Goal: Information Seeking & Learning: Check status

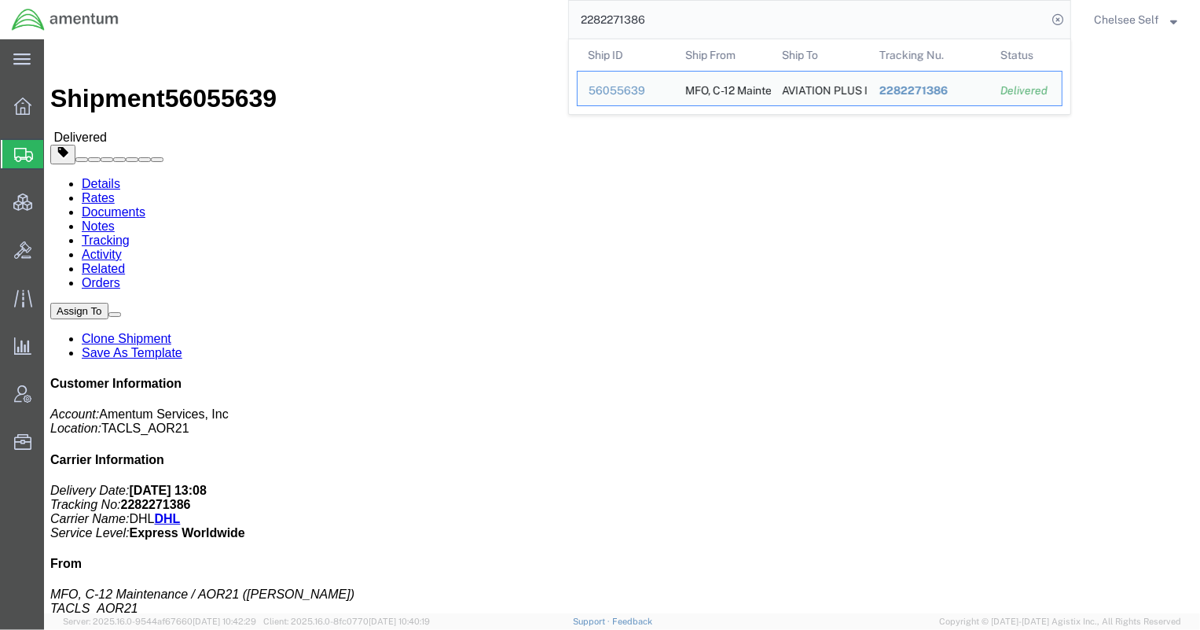
drag, startPoint x: 576, startPoint y: 5, endPoint x: 515, endPoint y: 4, distance: 61.3
click at [515, 4] on div "2282271386 Ship ID Ship From Ship To Tracking Nu. Status Ship ID 56055639 Ship …" at bounding box center [601, 19] width 941 height 39
paste input "678626659167"
click at [922, 90] on span "678626659167" at bounding box center [921, 90] width 83 height 13
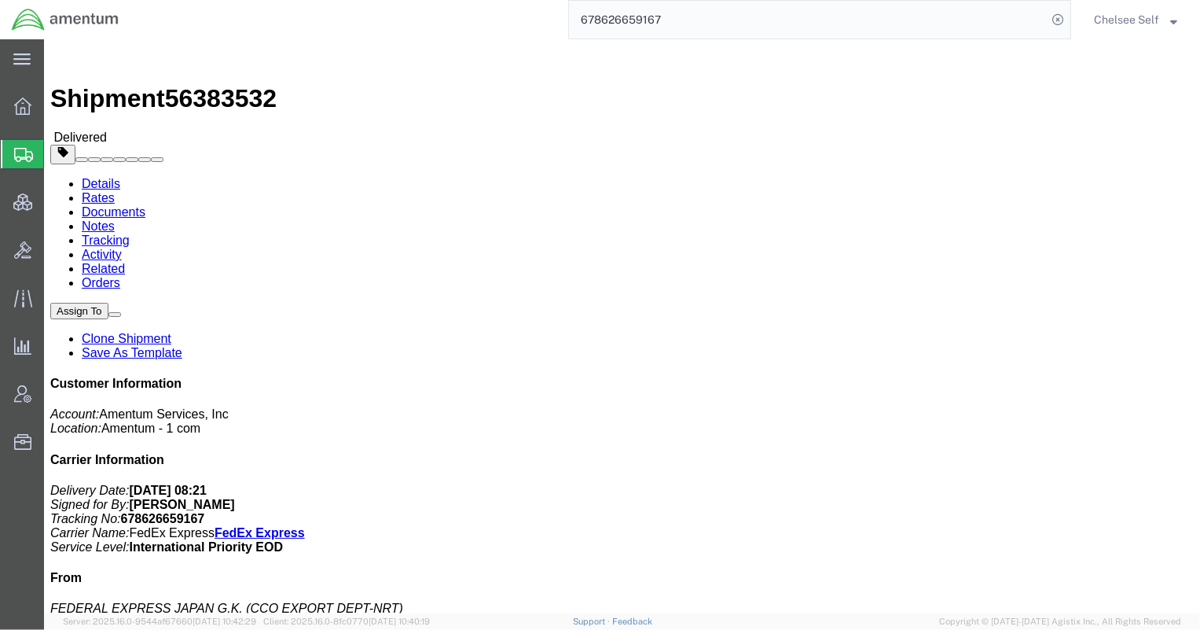
drag, startPoint x: 711, startPoint y: 188, endPoint x: 789, endPoint y: 183, distance: 78.0
click p "Customer Ref: RE-SHIP NO.391386613139"
copy b "391386613139"
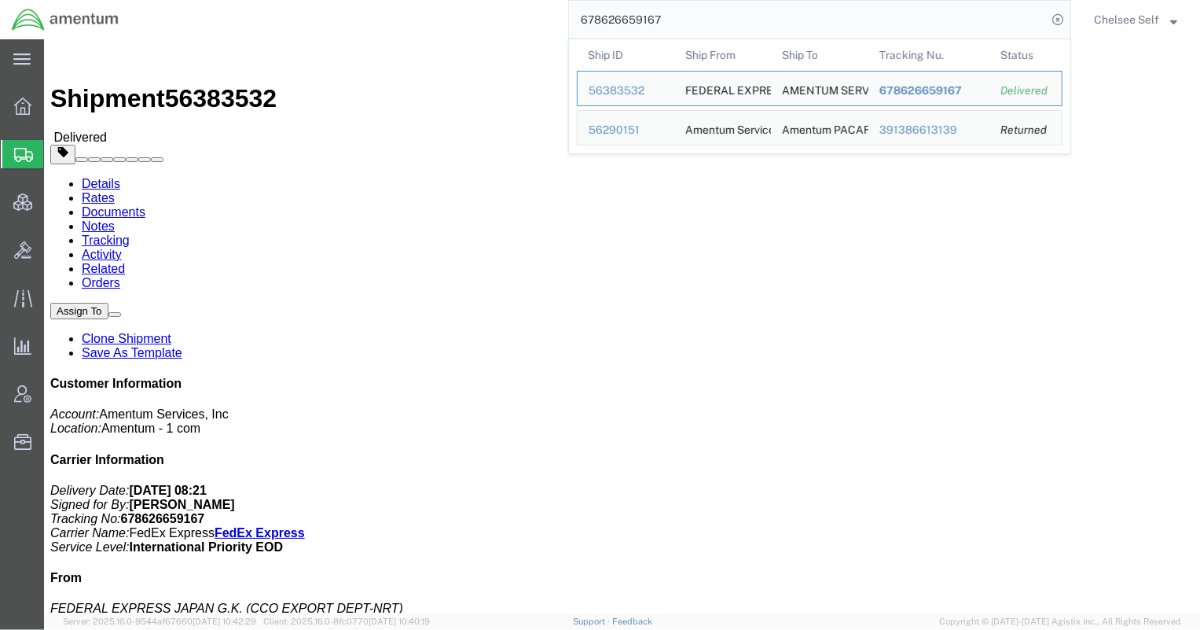
drag, startPoint x: 714, startPoint y: 11, endPoint x: 447, endPoint y: 13, distance: 266.5
click at [447, 13] on div "678626659167 Ship ID Ship From Ship To Tracking Nu. Status Ship ID 56383532 Shi…" at bounding box center [601, 19] width 941 height 39
paste input "391386613139"
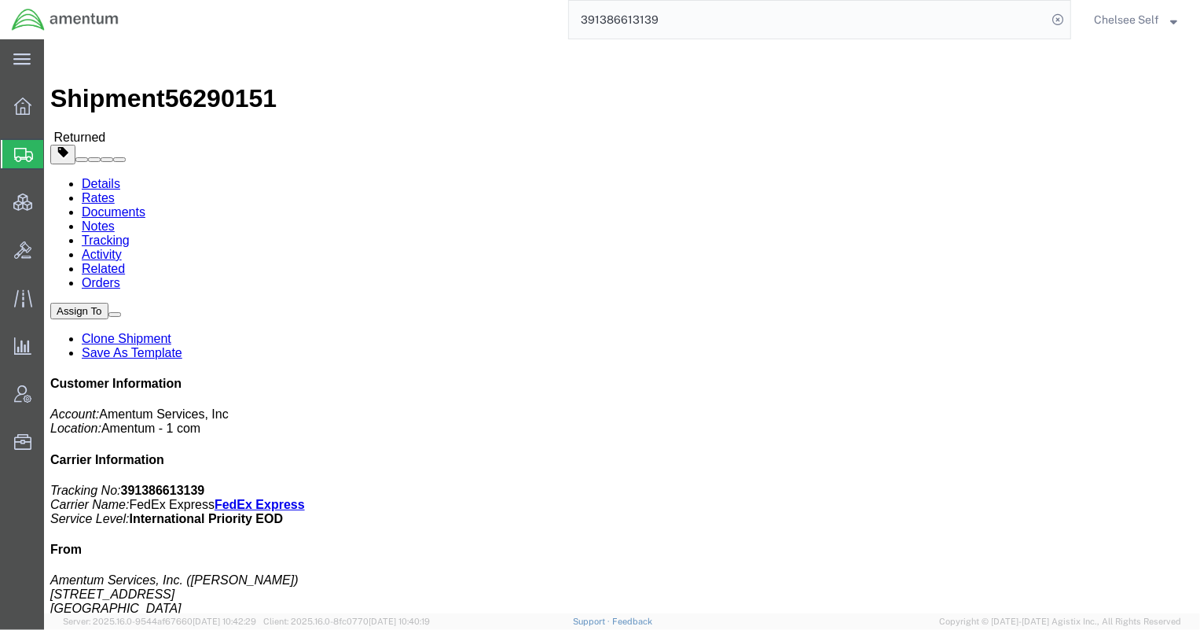
drag, startPoint x: 650, startPoint y: 185, endPoint x: 797, endPoint y: 186, distance: 147.0
click p "Shipment Id Number: 6127.03.3001.01.AN.0000.00 Department: [PERSON_NAME] Custom…"
drag, startPoint x: 680, startPoint y: 14, endPoint x: 480, endPoint y: 0, distance: 201.0
click at [483, 1] on div "391386613139" at bounding box center [601, 19] width 941 height 39
paste input "59689124"
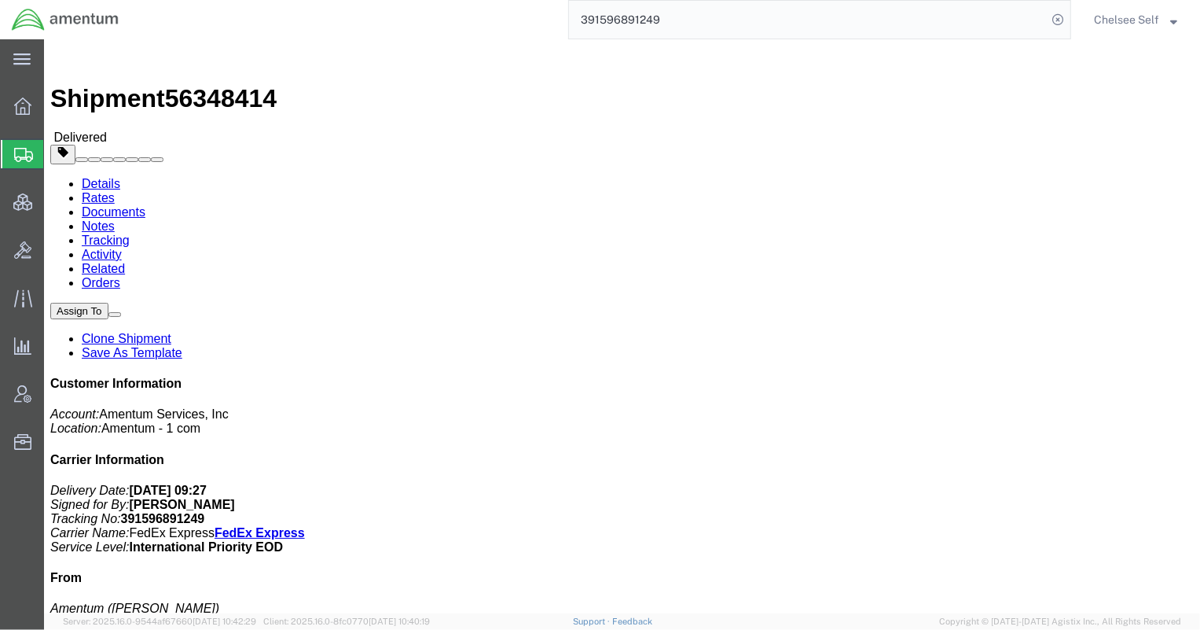
drag, startPoint x: 643, startPoint y: 182, endPoint x: 823, endPoint y: 184, distance: 180.0
click p "Shipment Id Number: 4940.11.00.F.0001.LAB.000.TOMG Department: [PERSON_NAME] Cu…"
copy b "4940.11.00.F.0001.LAB.000.TOMG"
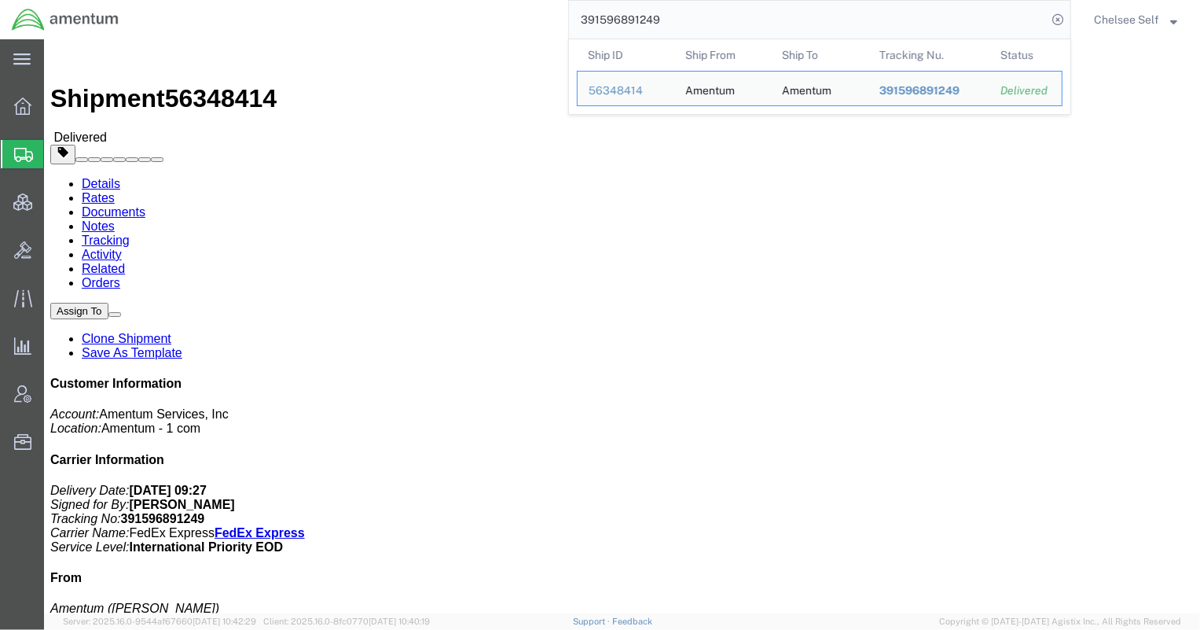
drag, startPoint x: 719, startPoint y: 15, endPoint x: 381, endPoint y: 7, distance: 337.4
click at [381, 7] on div "391596891249 Ship ID Ship From Ship To Tracking Nu. Status Ship ID 56348414 Shi…" at bounding box center [601, 19] width 941 height 39
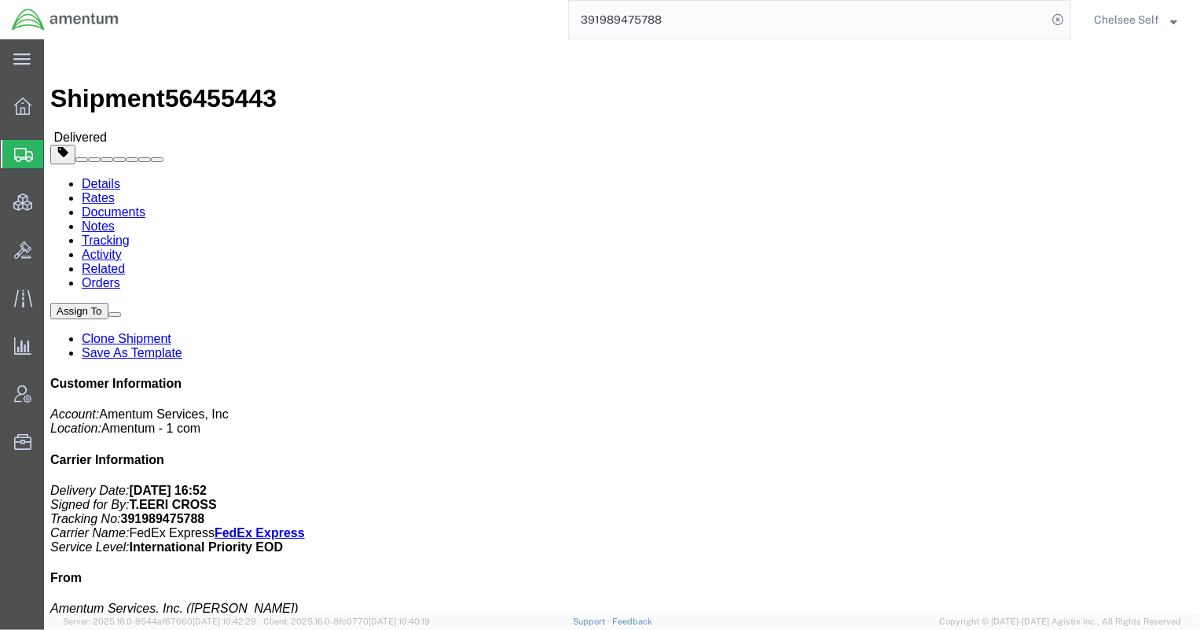
drag, startPoint x: 643, startPoint y: 181, endPoint x: 744, endPoint y: 184, distance: 101.5
click p "Shipment Id Number: [PHONE_NUMBER].EXP Department: [PERSON_NAME] Customer Ref: …"
copy b "[PHONE_NUMBER].EXP"
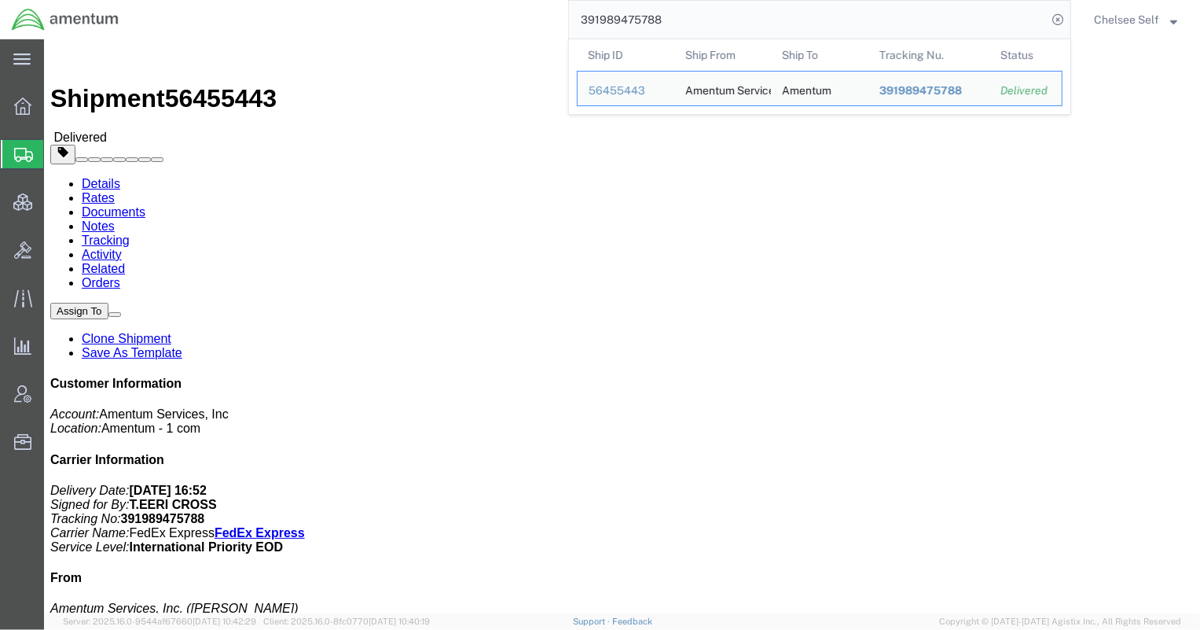
drag, startPoint x: 699, startPoint y: 21, endPoint x: 511, endPoint y: 8, distance: 188.4
click at [511, 8] on div "391989475788 Ship ID Ship From Ship To Tracking Nu. Status Ship ID 56455443 Shi…" at bounding box center [601, 19] width 941 height 39
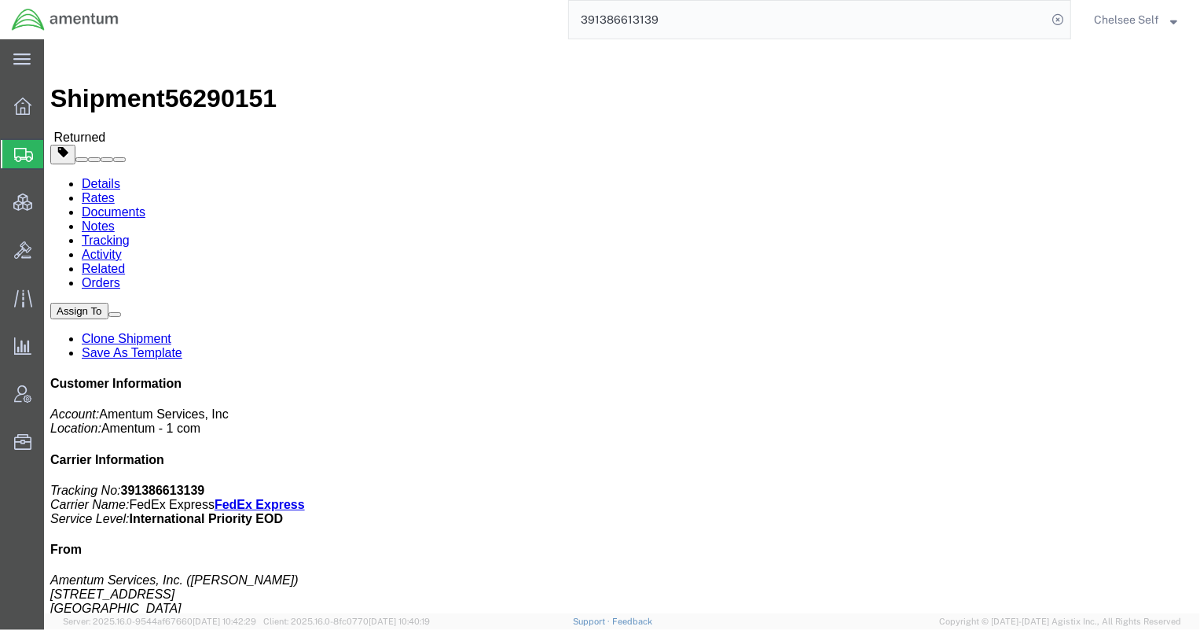
drag, startPoint x: 642, startPoint y: 186, endPoint x: 804, endPoint y: 186, distance: 162.7
click div "References Shipment Id Number: 6127.03.3001.01.AN.0000.00 Department: [PERSON_N…"
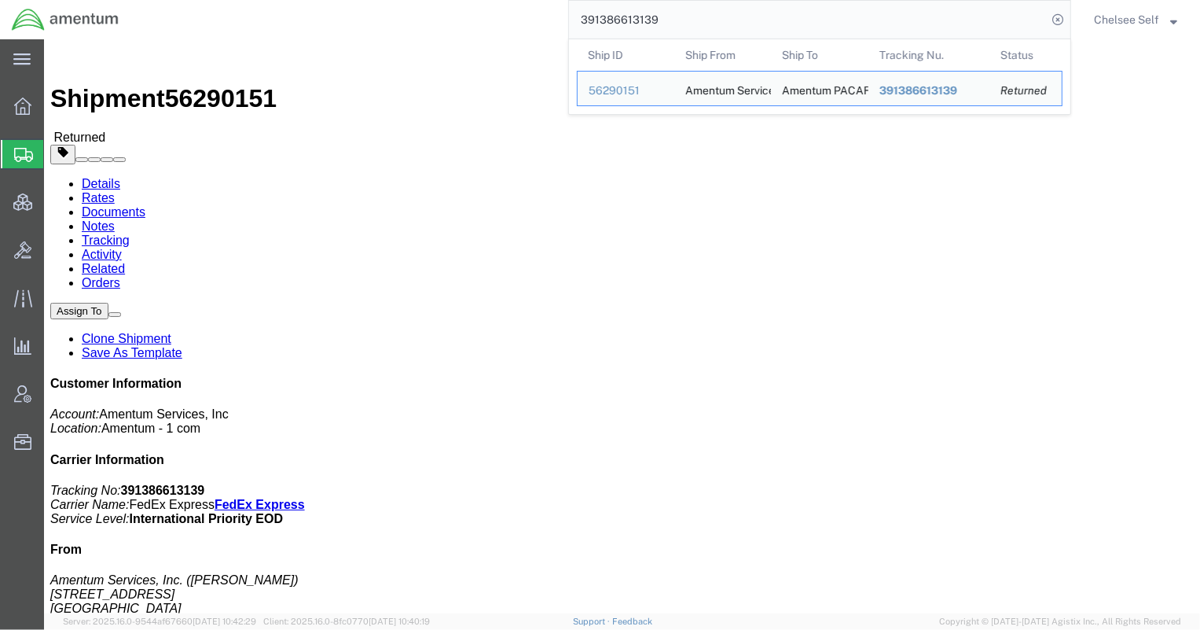
drag, startPoint x: 684, startPoint y: 11, endPoint x: 480, endPoint y: 17, distance: 204.5
click at [483, 15] on div "391386613139 Ship ID Ship From Ship To Tracking Nu. Status Ship ID 56290151 Shi…" at bounding box center [601, 19] width 941 height 39
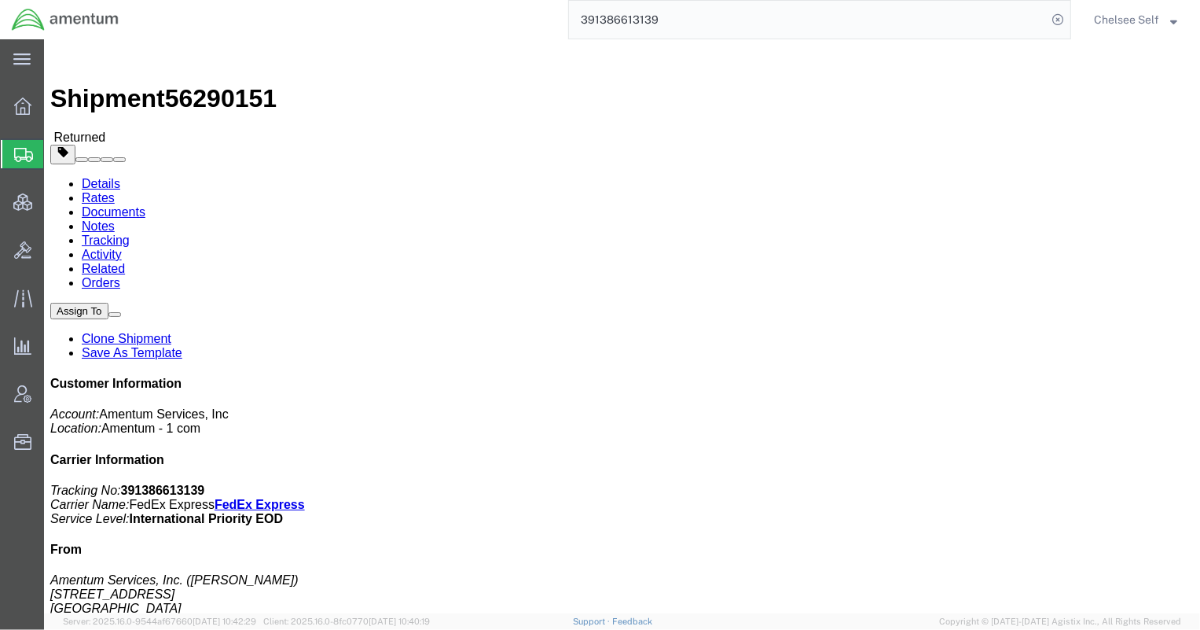
paste input "522297065"
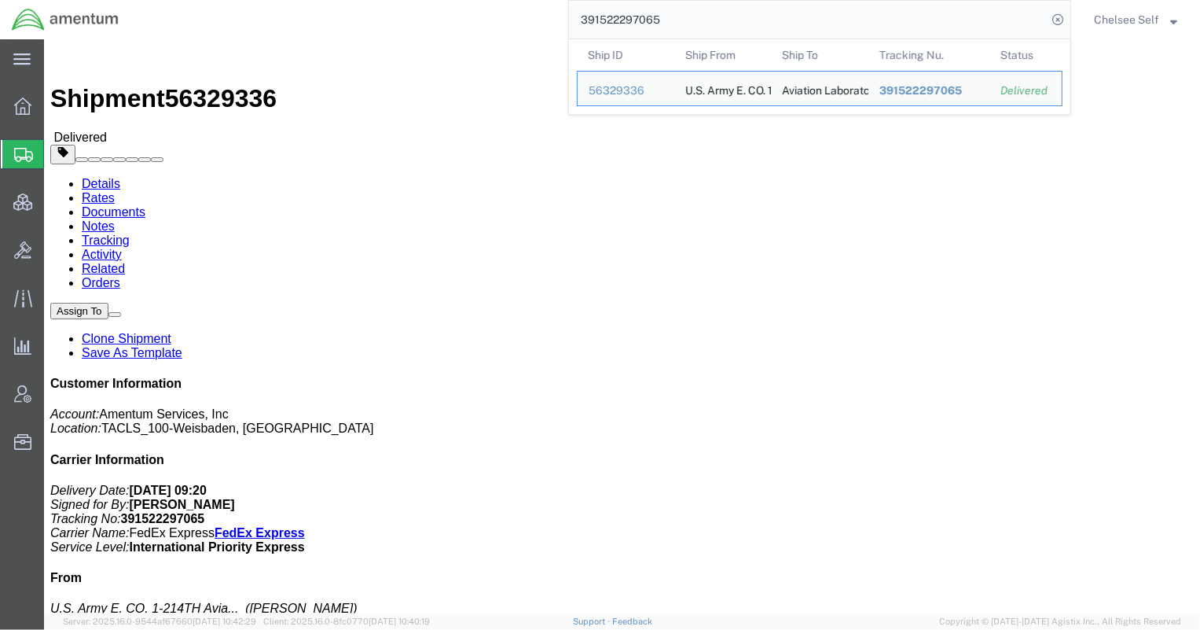
drag, startPoint x: 697, startPoint y: 20, endPoint x: 500, endPoint y: 10, distance: 197.6
click at [500, 10] on div "391522297065 Ship ID Ship From Ship To Tracking Nu. Status Ship ID 56329336 Shi…" at bounding box center [601, 19] width 941 height 39
paste input "863663310"
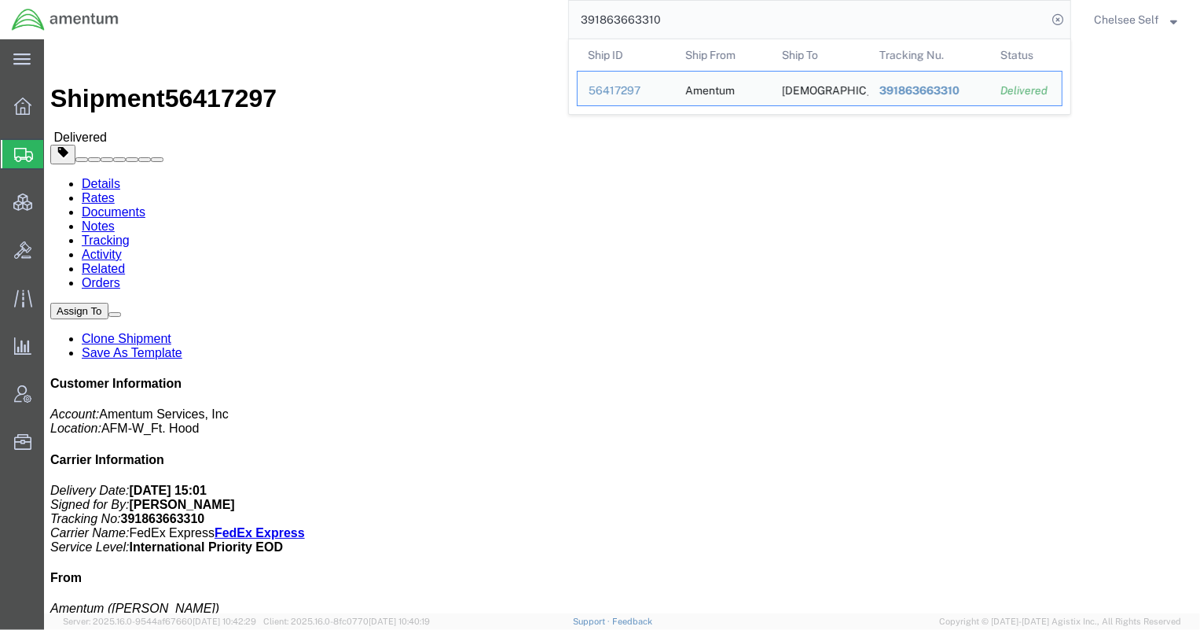
drag, startPoint x: 642, startPoint y: 200, endPoint x: 814, endPoint y: 201, distance: 172.2
click p "Shipment Id Number: 56417297 Project Number: 4999.R.2521.CZ.DD.24.JAPA.00"
copy b "4999.R.2521.CZ.DD.24.JAPA.00"
drag, startPoint x: 822, startPoint y: 27, endPoint x: 548, endPoint y: 14, distance: 273.9
click at [548, 14] on div "391863663310 Ship ID Ship From Ship To Tracking Nu. Status Ship ID 56417297 Shi…" at bounding box center [601, 19] width 941 height 39
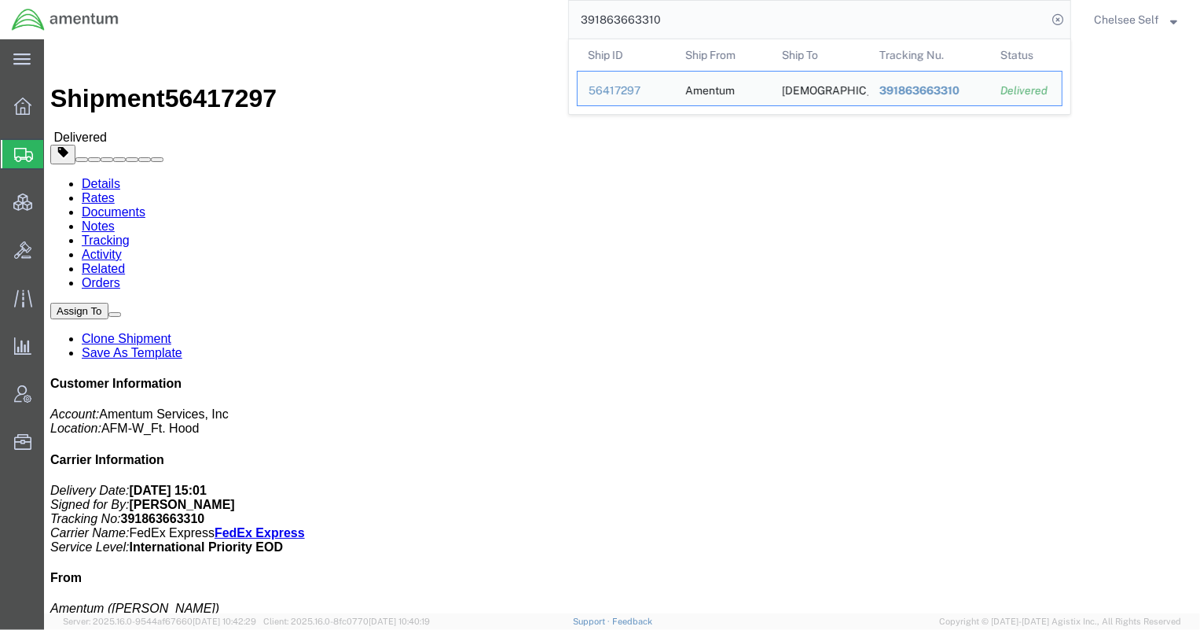
paste input "906805054"
drag, startPoint x: 753, startPoint y: 18, endPoint x: 454, endPoint y: -1, distance: 300.1
click at [454, 0] on html "main_menu Created with Sketch. Collapse Menu Overview Shipments Shipment Manage…" at bounding box center [600, 315] width 1200 height 630
paste input "46831077"
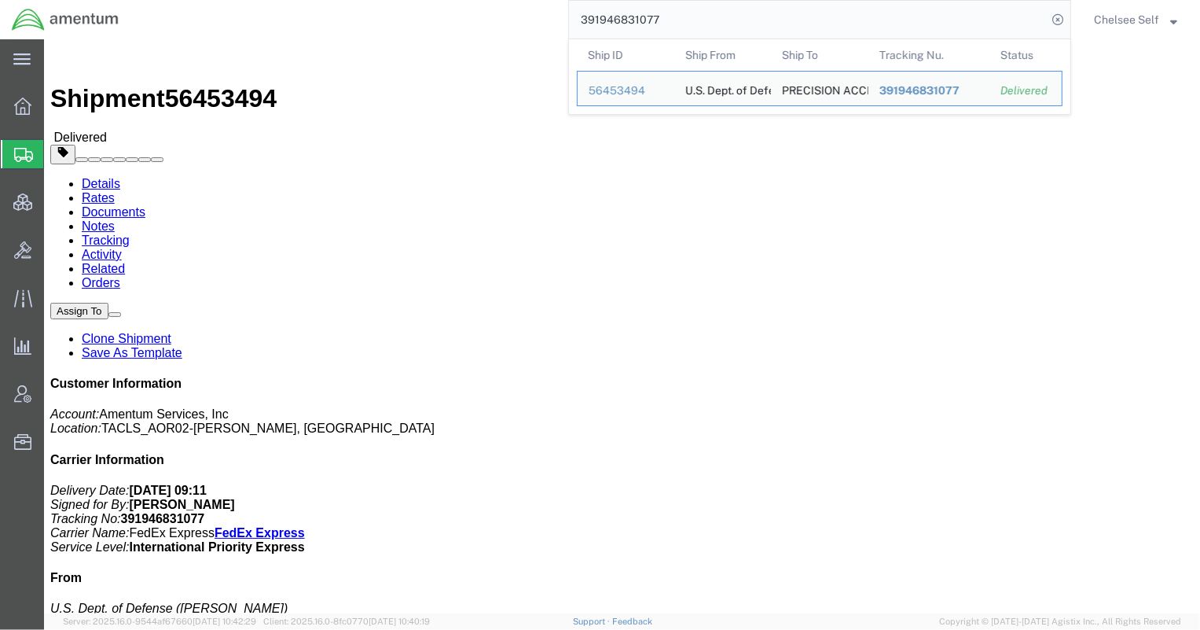
drag, startPoint x: 678, startPoint y: 22, endPoint x: 429, endPoint y: -23, distance: 252.4
click at [429, 0] on html "main_menu Created with Sketch. Collapse Menu Overview Shipments Shipment Manage…" at bounding box center [600, 315] width 1200 height 630
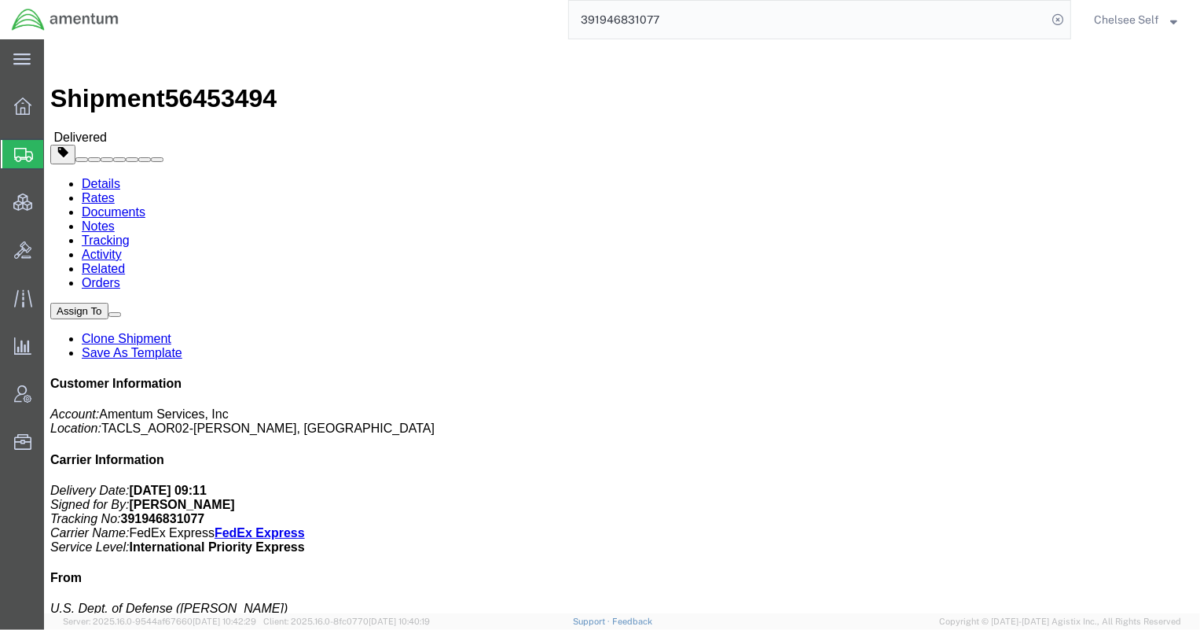
paste input "883362098828"
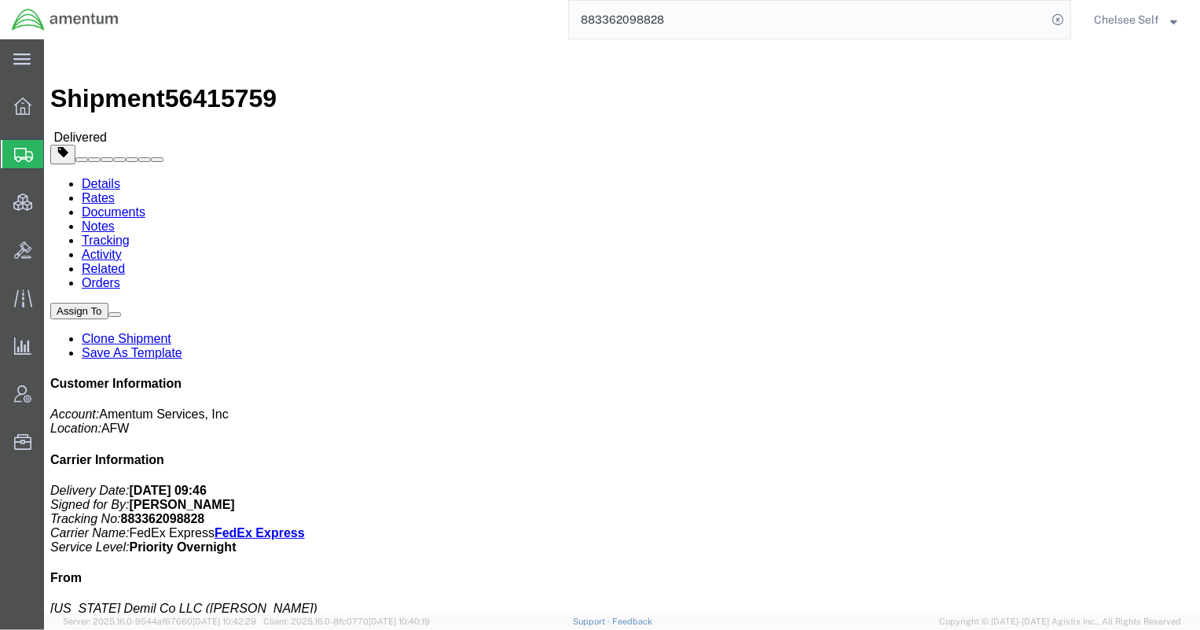
drag, startPoint x: 642, startPoint y: 180, endPoint x: 817, endPoint y: 185, distance: 175.4
click div "References Customer Ref: 4973.00.00.C.0008.23111.000000 Edit References Select …"
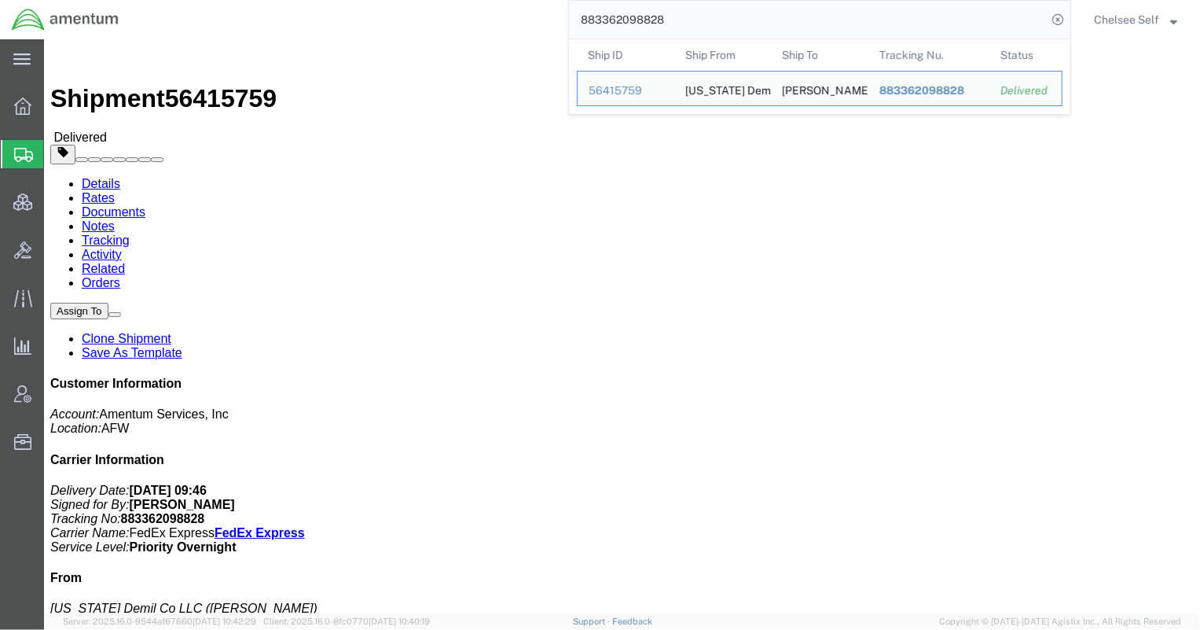
drag, startPoint x: 629, startPoint y: 17, endPoint x: 492, endPoint y: 18, distance: 136.8
click at [492, 18] on div "883362098828 Ship ID Ship From Ship To Tracking Nu. Status Ship ID 56415759 Shi…" at bounding box center [601, 19] width 941 height 39
paste input "390262964072"
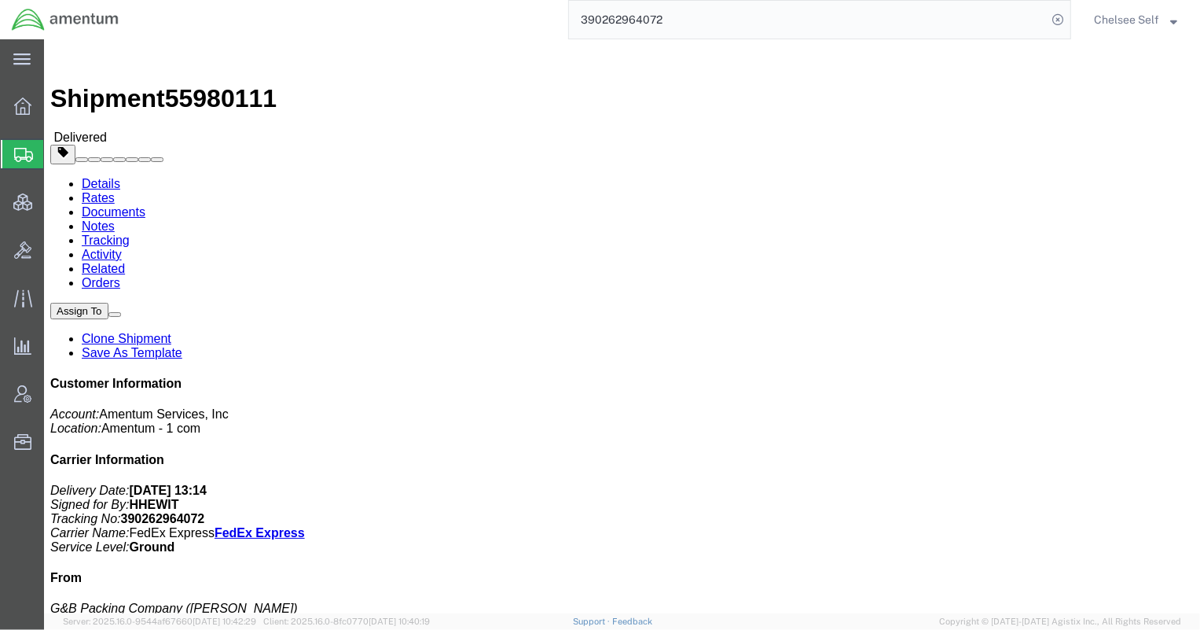
drag, startPoint x: 642, startPoint y: 182, endPoint x: 821, endPoint y: 182, distance: 178.5
click b "4868.01.009.C.0007AA.EG.AMTODC"
click span "button"
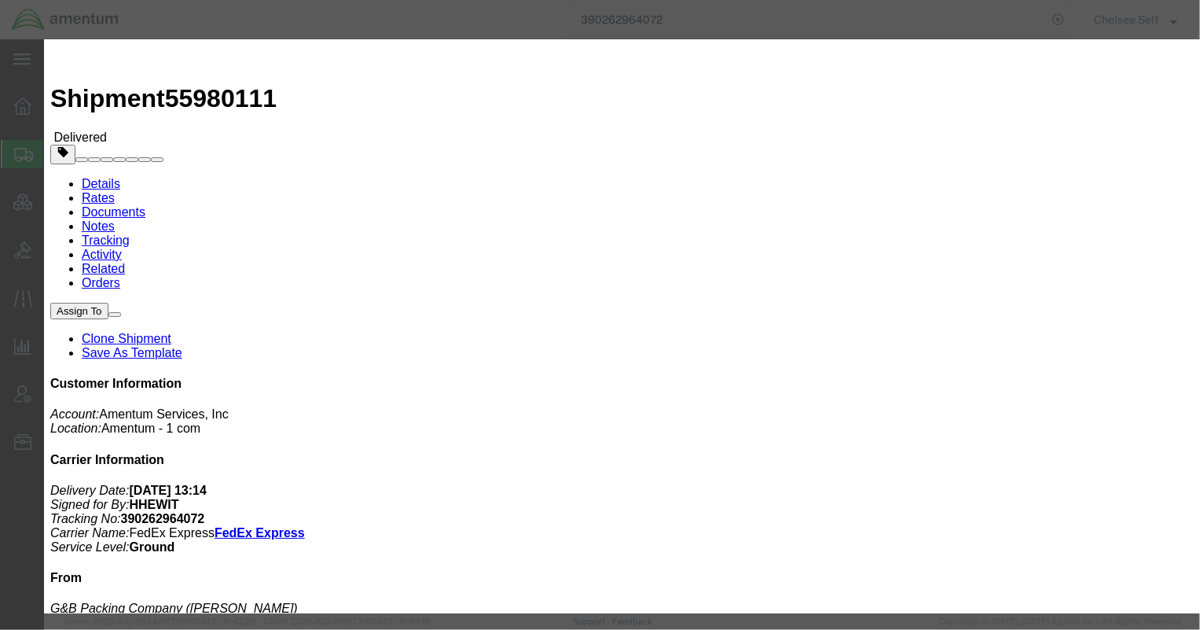
drag, startPoint x: 789, startPoint y: 86, endPoint x: 498, endPoint y: 82, distance: 290.1
click div "Select Account Type Activity ID Airline Appointment Number ASN Batch Request # …"
click icon "button"
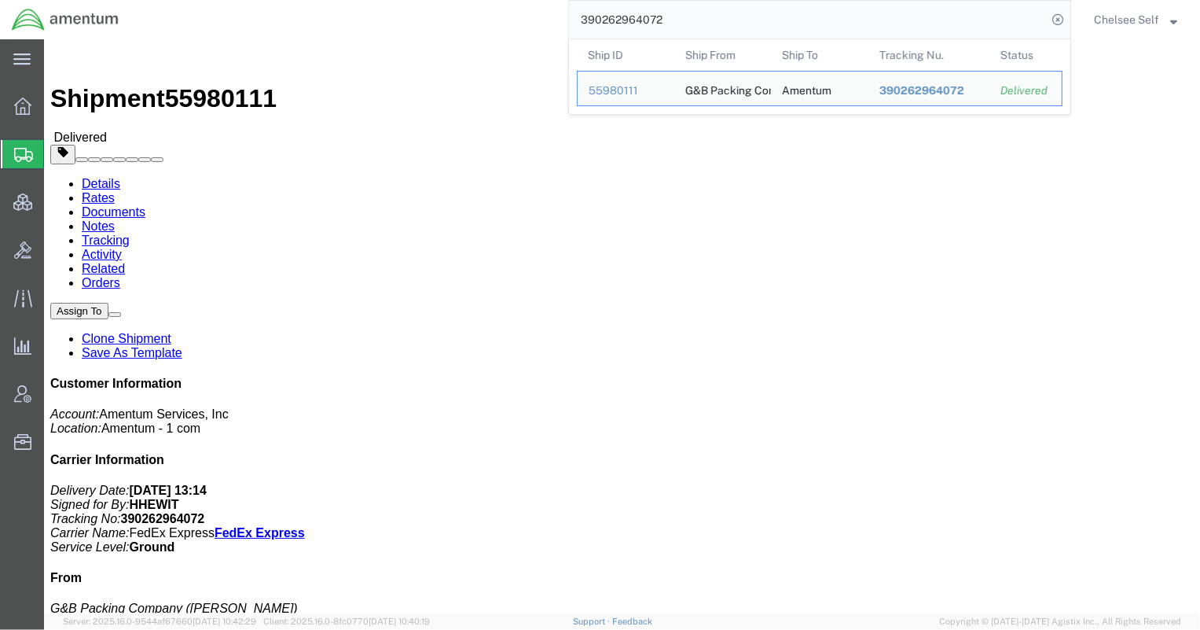
drag, startPoint x: 693, startPoint y: 16, endPoint x: 472, endPoint y: 9, distance: 221.0
click at [472, 9] on div "390262964072 Ship ID Ship From Ship To Tracking Nu. Status Ship ID 55980111 Shi…" at bounding box center [601, 19] width 941 height 39
paste input "797510318680"
drag, startPoint x: 686, startPoint y: 23, endPoint x: 505, endPoint y: 9, distance: 181.3
click at [505, 9] on div "797510318680 Ship ID Ship From Ship To Tracking Nu. Status Ship ID 56383030 Shi…" at bounding box center [601, 19] width 941 height 39
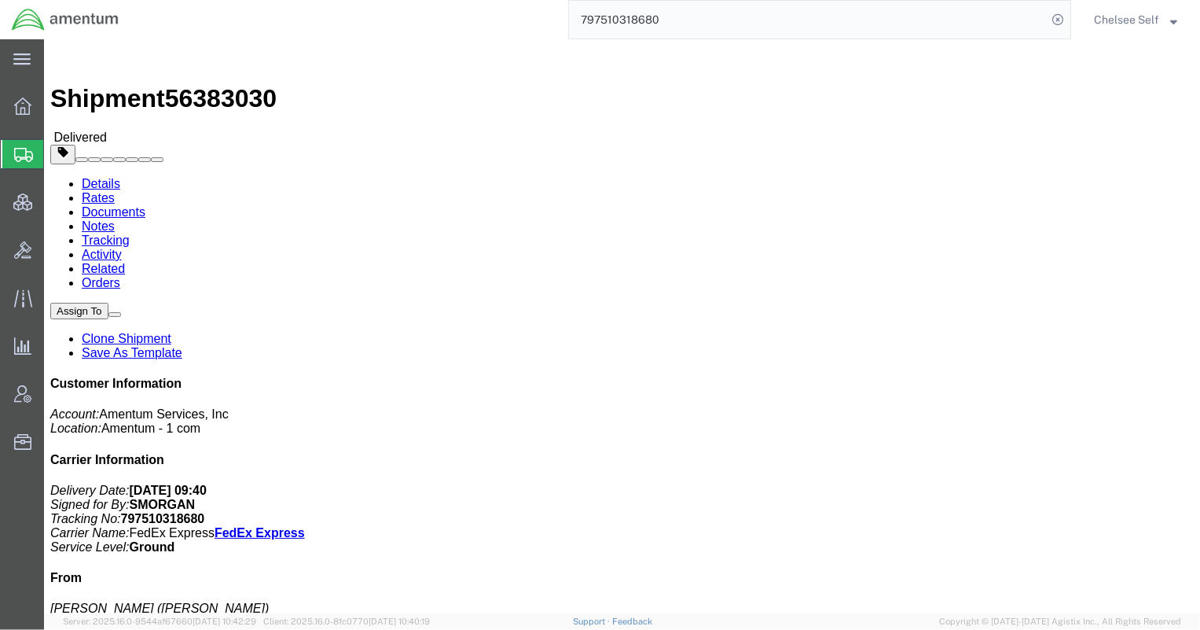
paste input "391913861435"
drag, startPoint x: 642, startPoint y: 202, endPoint x: 807, endPoint y: 204, distance: 165.1
click div "References Shipment Id Number: 6700 Project Number: 6097..4.034.02.C.FD.23.E.E0…"
copy b "6097..4.034.02.C.FD.23.E.E00"
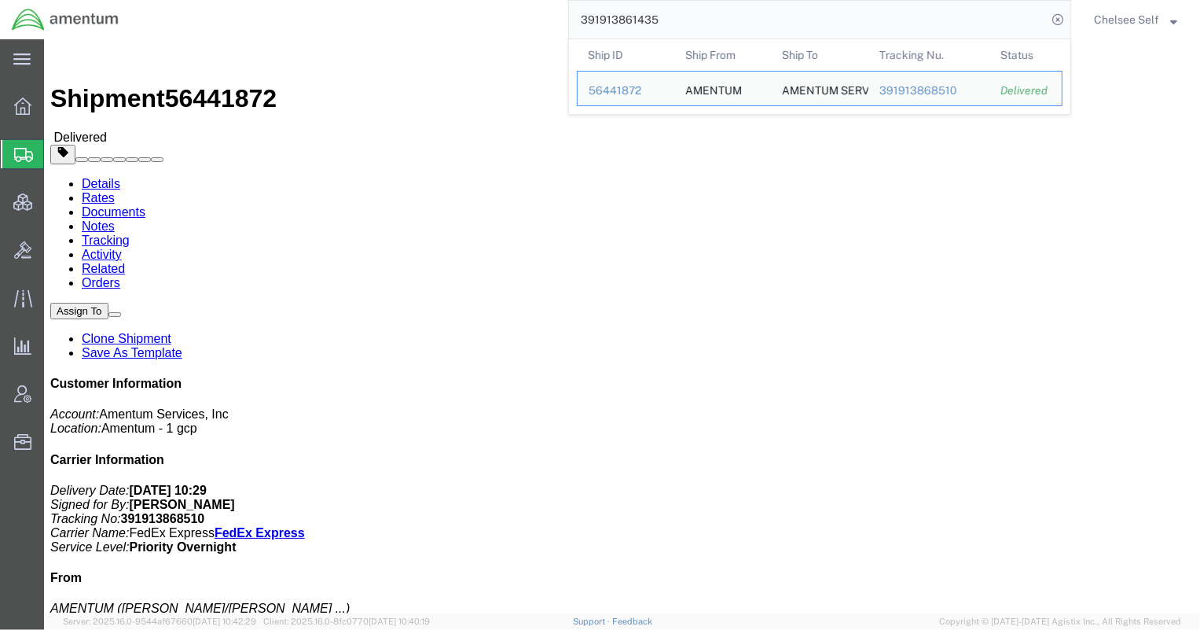
drag, startPoint x: 677, startPoint y: 25, endPoint x: 447, endPoint y: 24, distance: 230.4
click at [447, 24] on div "391913861435 Ship ID Ship From Ship To Tracking Nu. Status Ship ID 56441872 Shi…" at bounding box center [601, 19] width 941 height 39
paste input "8510"
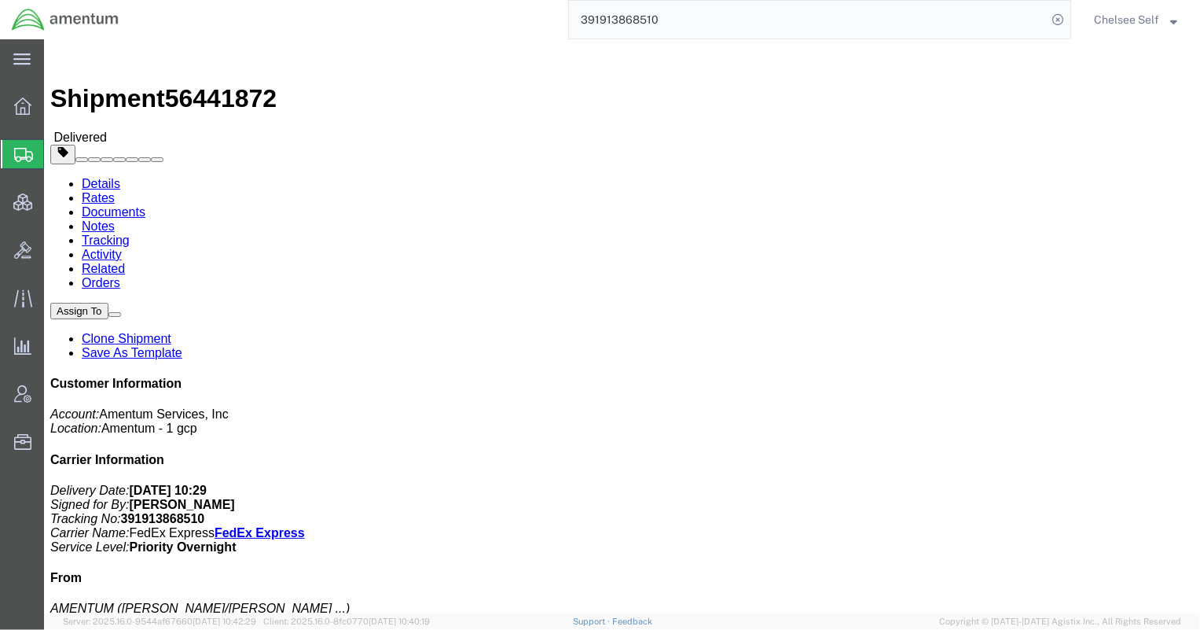
click div "References Shipment Id Number: 6700 Project Number: 6097..4.034.02.C.FD.23.E.E0…"
drag, startPoint x: 692, startPoint y: 16, endPoint x: 491, endPoint y: 12, distance: 200.5
click at [491, 12] on div "391913868510" at bounding box center [601, 19] width 941 height 39
paste input "82"
drag, startPoint x: 697, startPoint y: 20, endPoint x: 480, endPoint y: 9, distance: 217.3
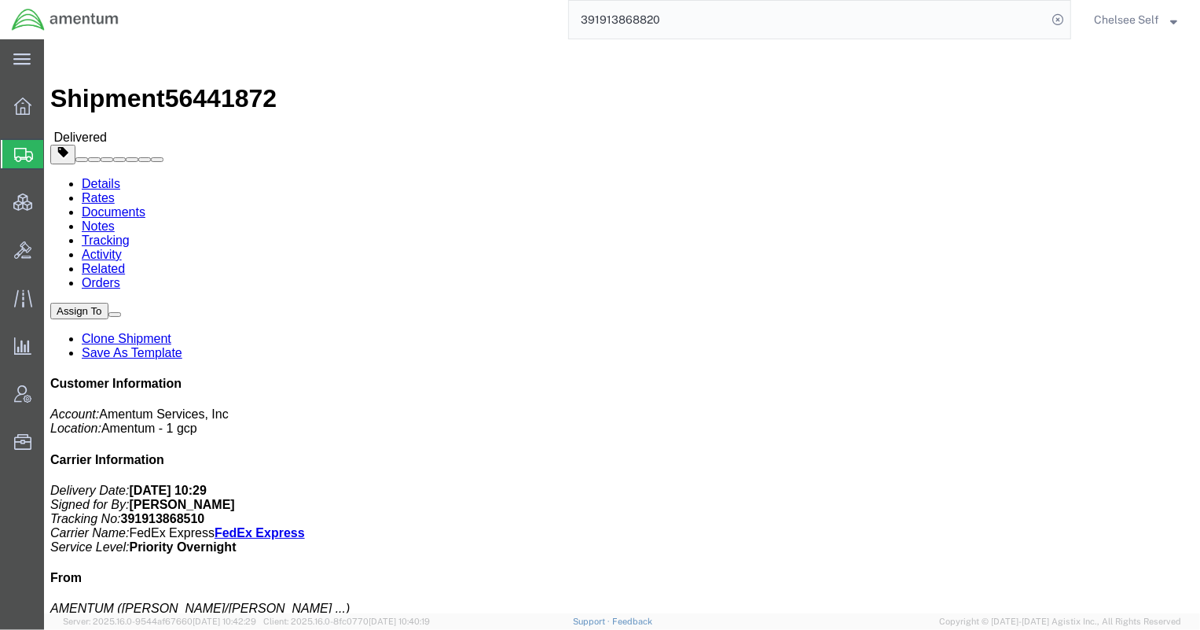
click at [480, 9] on div "391913868820" at bounding box center [601, 19] width 941 height 39
paste input "791799284"
drag, startPoint x: 643, startPoint y: 201, endPoint x: 793, endPoint y: 203, distance: 150.2
click b "6097.5.028.03.T.FT.0.09M.B00"
copy b "6097.5.028.03.T.FT.0.09M.B00"
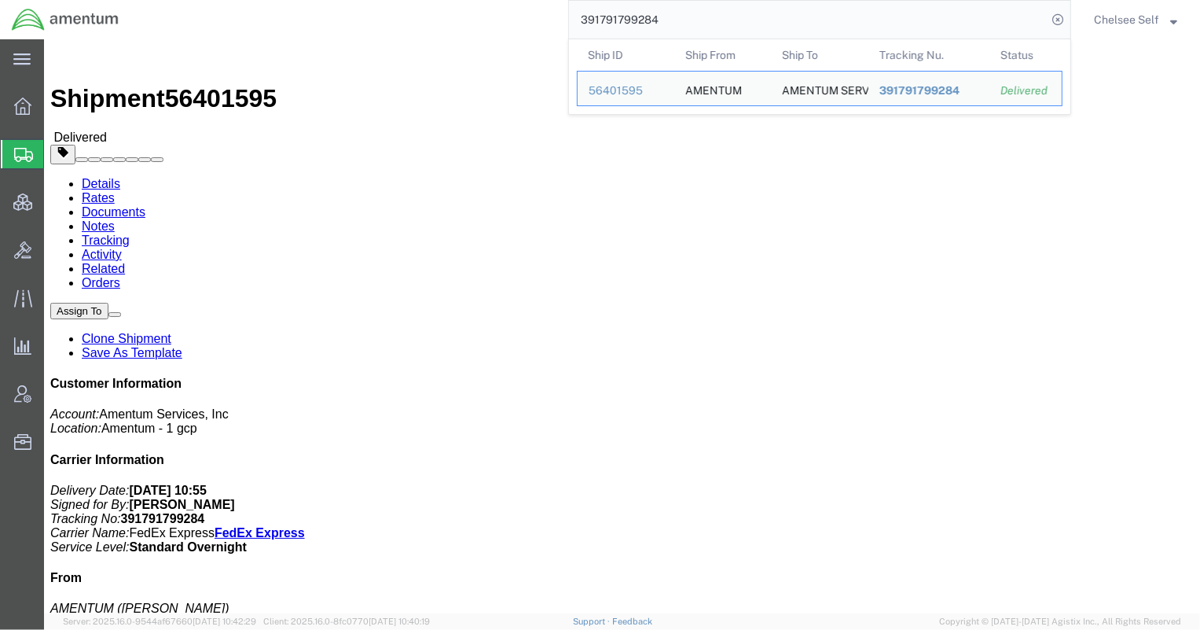
drag, startPoint x: 598, startPoint y: 8, endPoint x: 461, endPoint y: 8, distance: 137.6
click at [461, 8] on div "391791799284 Ship ID Ship From Ship To Tracking Nu. Status Ship ID 56401595 Shi…" at bounding box center [601, 19] width 941 height 39
paste input "833816979"
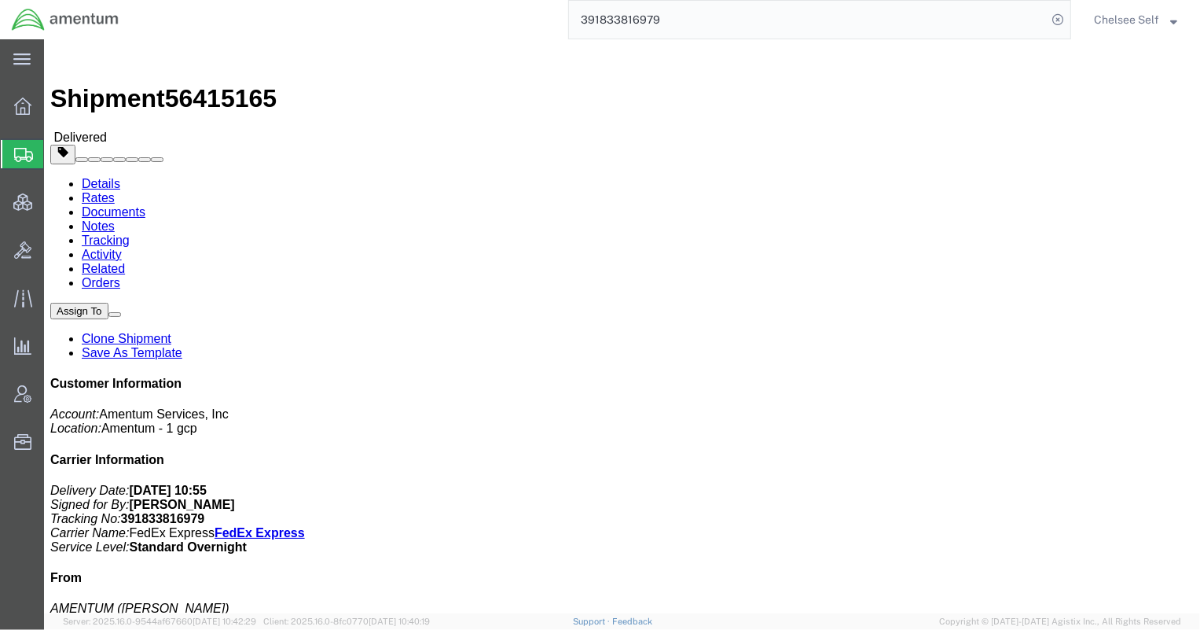
drag, startPoint x: 643, startPoint y: 200, endPoint x: 803, endPoint y: 200, distance: 159.6
click p "Shipment Id Number: 6800 Project Number: 6097.5.028.03.T.FT.0.09M.B00 Departmen…"
copy b "6097.5.028.03.T.FT.0.09M.B00"
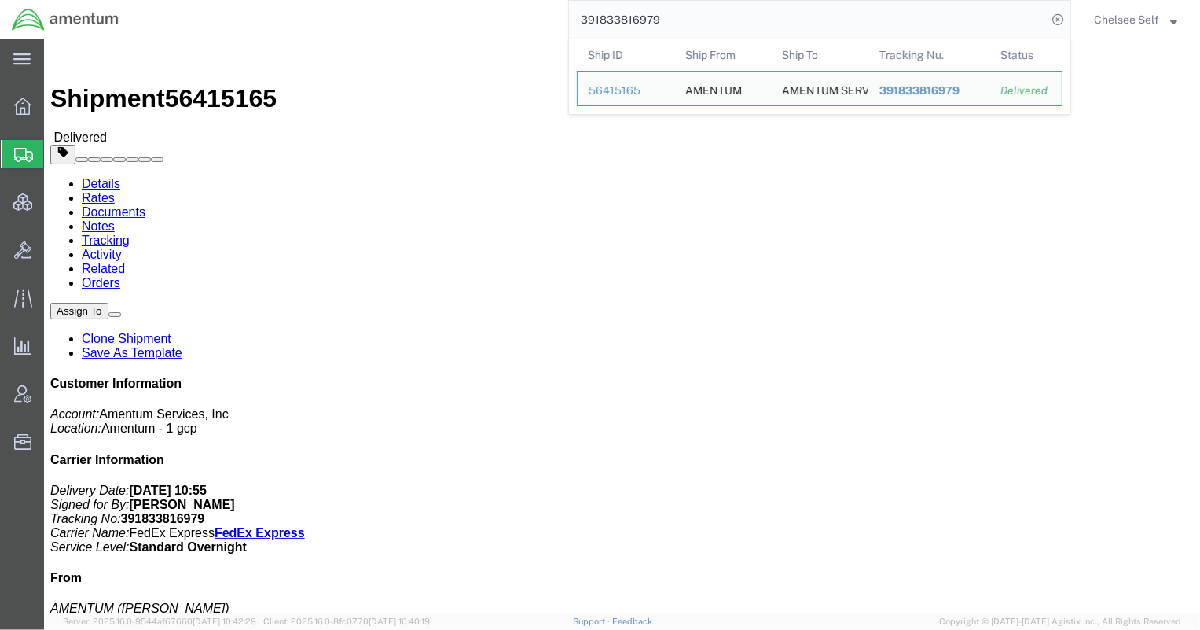
drag, startPoint x: 684, startPoint y: 22, endPoint x: 405, endPoint y: 5, distance: 279.6
click at [405, 5] on div "391833816979 Ship ID Ship From Ship To Tracking Nu. Status Ship ID 56415165 Shi…" at bounding box center [601, 19] width 941 height 39
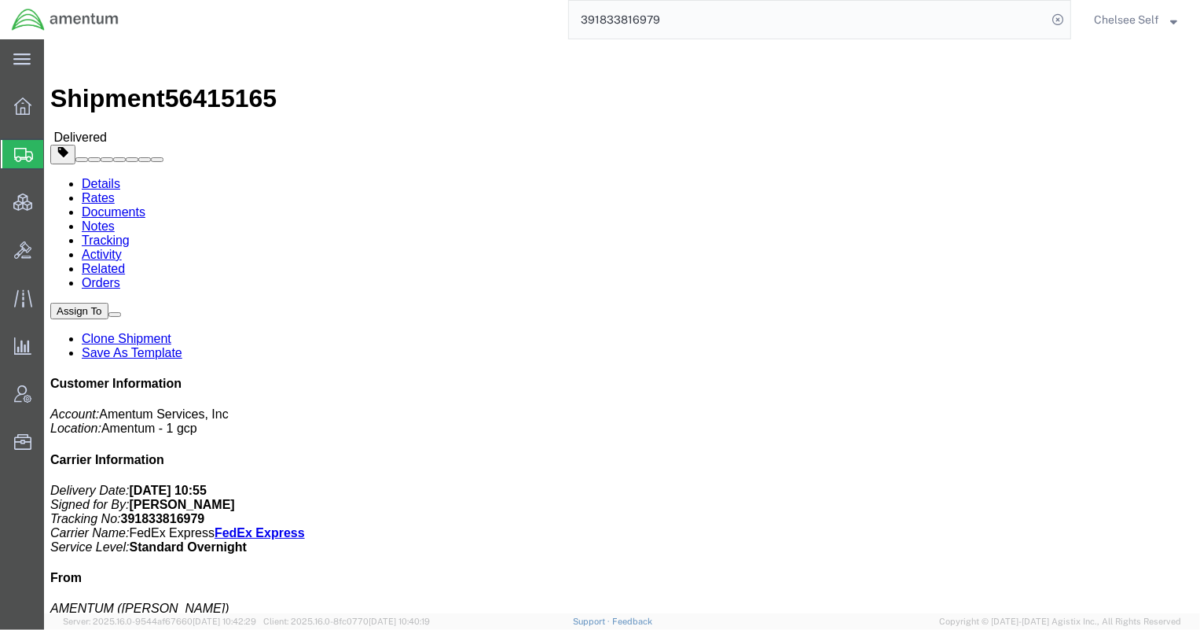
paste input "5637249"
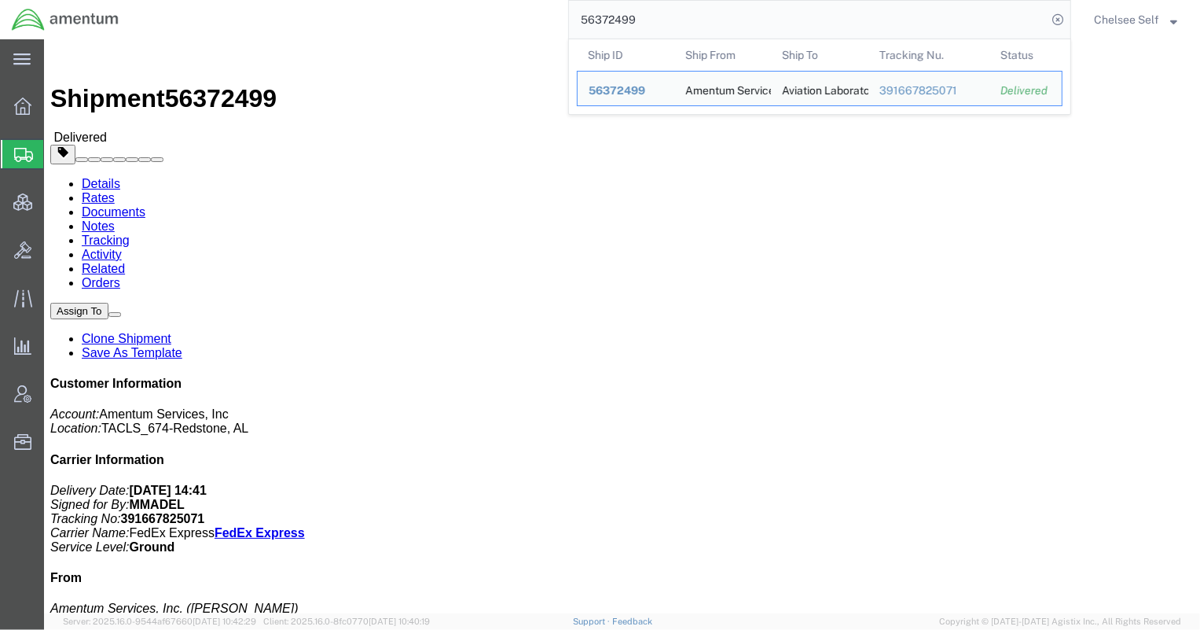
drag, startPoint x: 668, startPoint y: 24, endPoint x: 442, endPoint y: 21, distance: 226.4
click at [442, 21] on div "56372499 Ship ID Ship From Ship To Tracking Nu. Status Ship ID 56372499 Ship Fr…" at bounding box center [601, 19] width 941 height 39
paste input "404069569131"
drag, startPoint x: 620, startPoint y: 19, endPoint x: 448, endPoint y: -9, distance: 174.4
click at [448, 0] on html "main_menu Created with Sketch. Collapse Menu Overview Shipments Shipment Manage…" at bounding box center [600, 315] width 1200 height 630
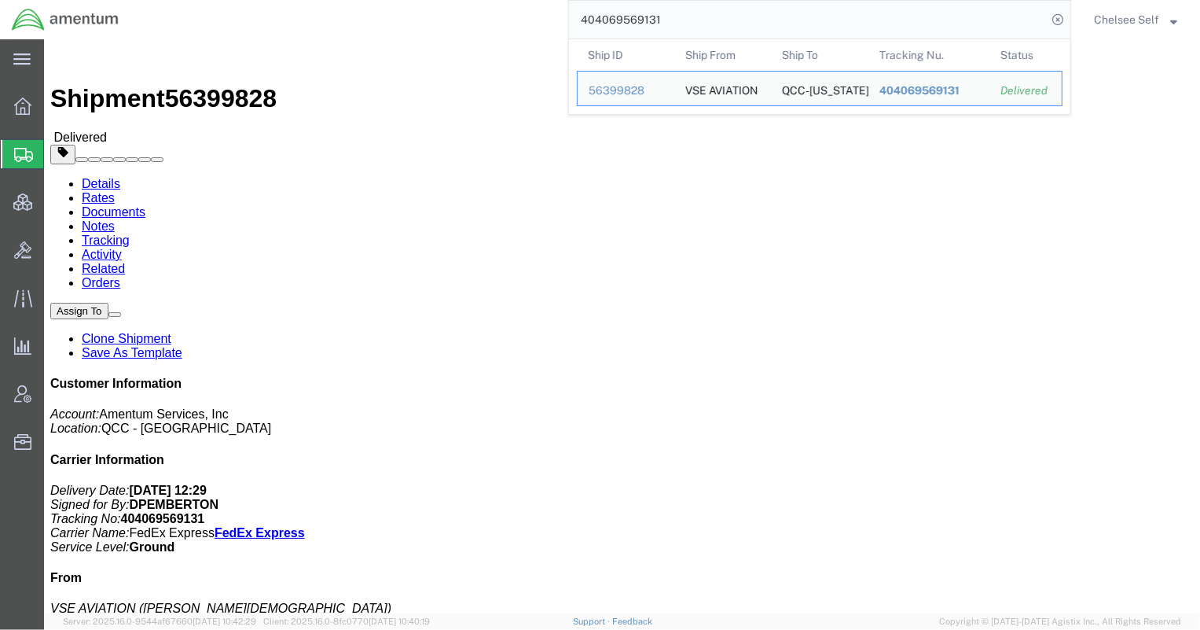
paste input "391800718885"
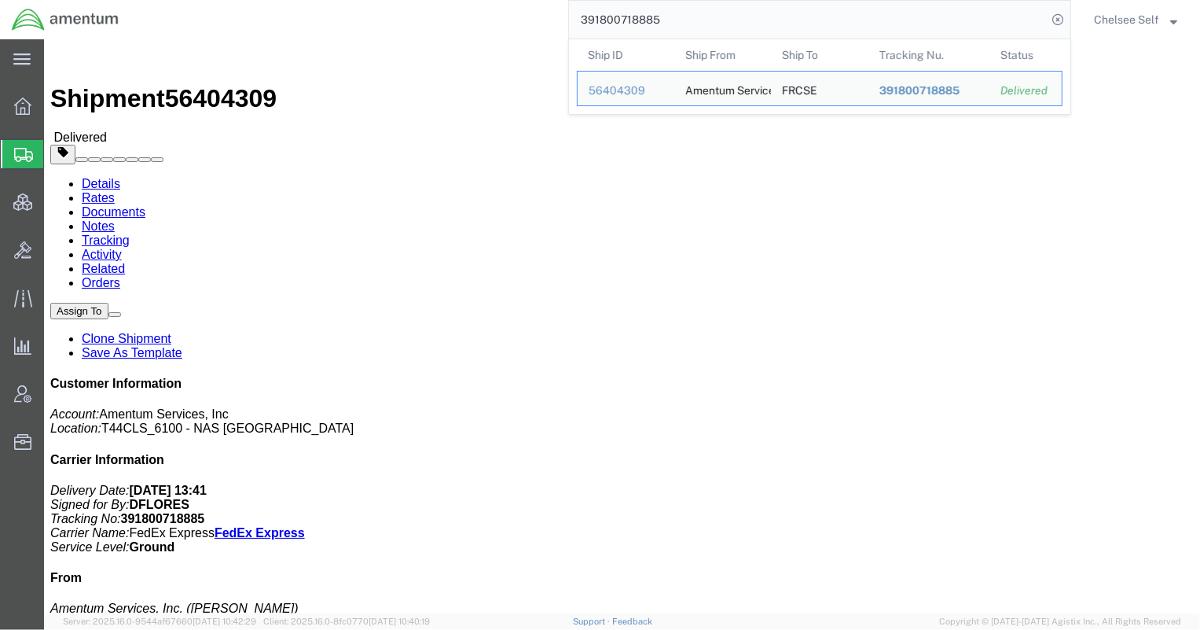
drag, startPoint x: 704, startPoint y: 31, endPoint x: 437, endPoint y: -5, distance: 269.7
click at [437, 0] on html "main_menu Created with Sketch. Collapse Menu Overview Shipments Shipment Manage…" at bounding box center [600, 315] width 1200 height 630
paste input "774035899"
drag, startPoint x: 722, startPoint y: 14, endPoint x: 400, endPoint y: -11, distance: 323.3
click at [400, 0] on html "main_menu Created with Sketch. Collapse Menu Overview Shipments Shipment Manage…" at bounding box center [600, 315] width 1200 height 630
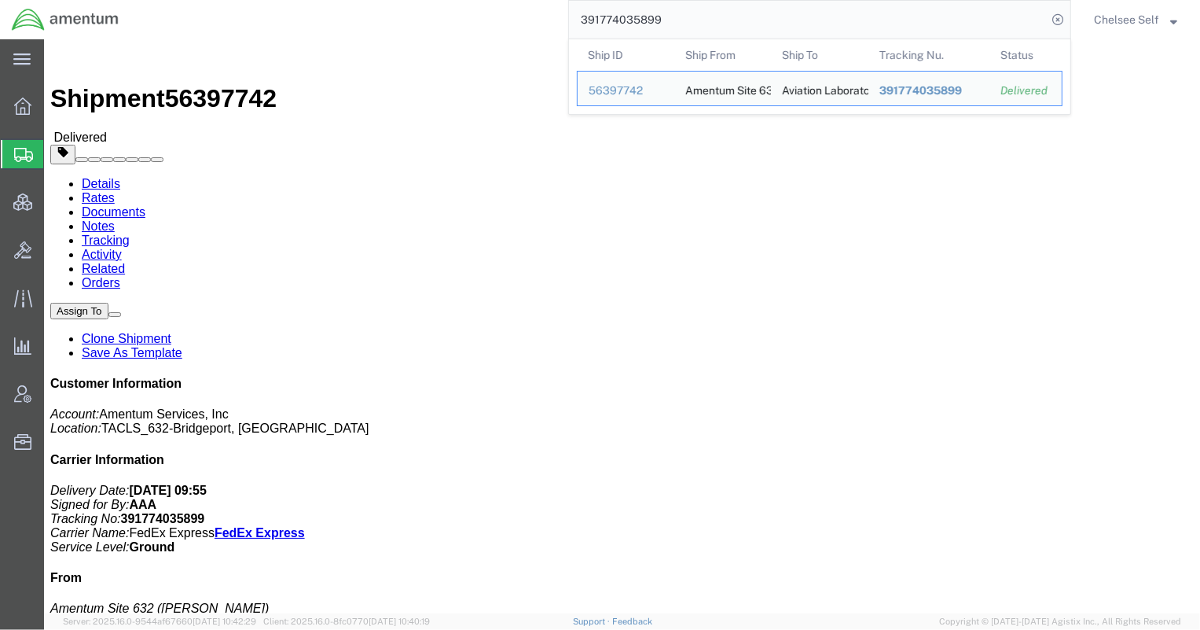
paste input "88665232"
drag, startPoint x: 803, startPoint y: 23, endPoint x: 426, endPoint y: 10, distance: 377.6
click at [426, 10] on div "391788665232 Ship ID Ship From Ship To Tracking Nu. Status Ship ID 56400898 Shi…" at bounding box center [601, 19] width 941 height 39
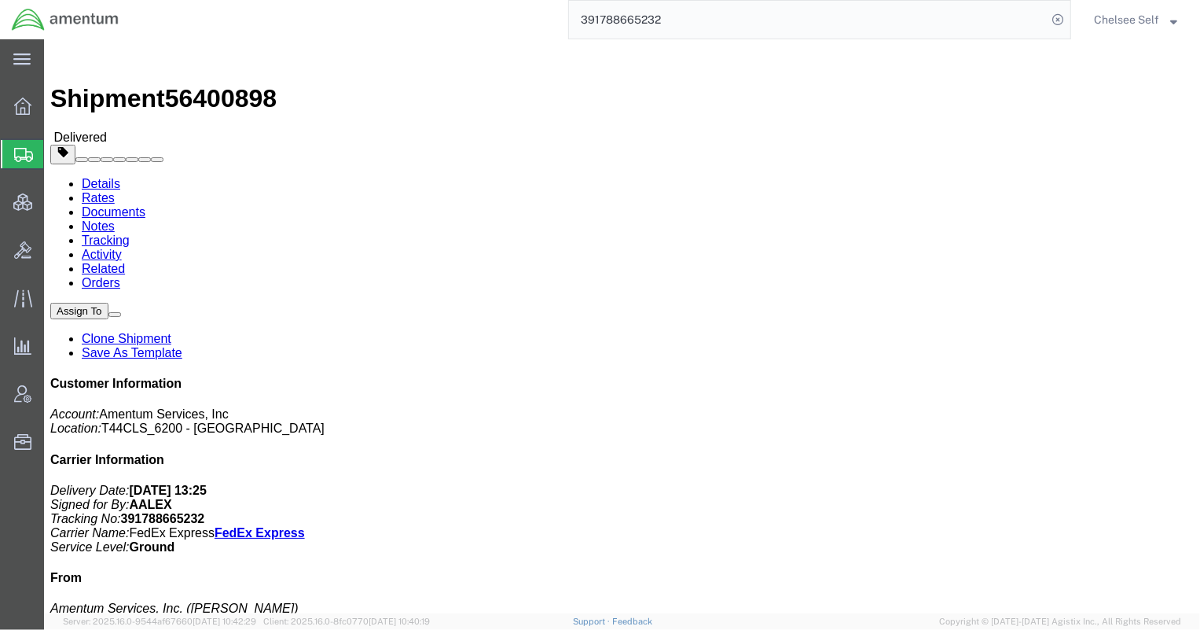
paste input "95596080"
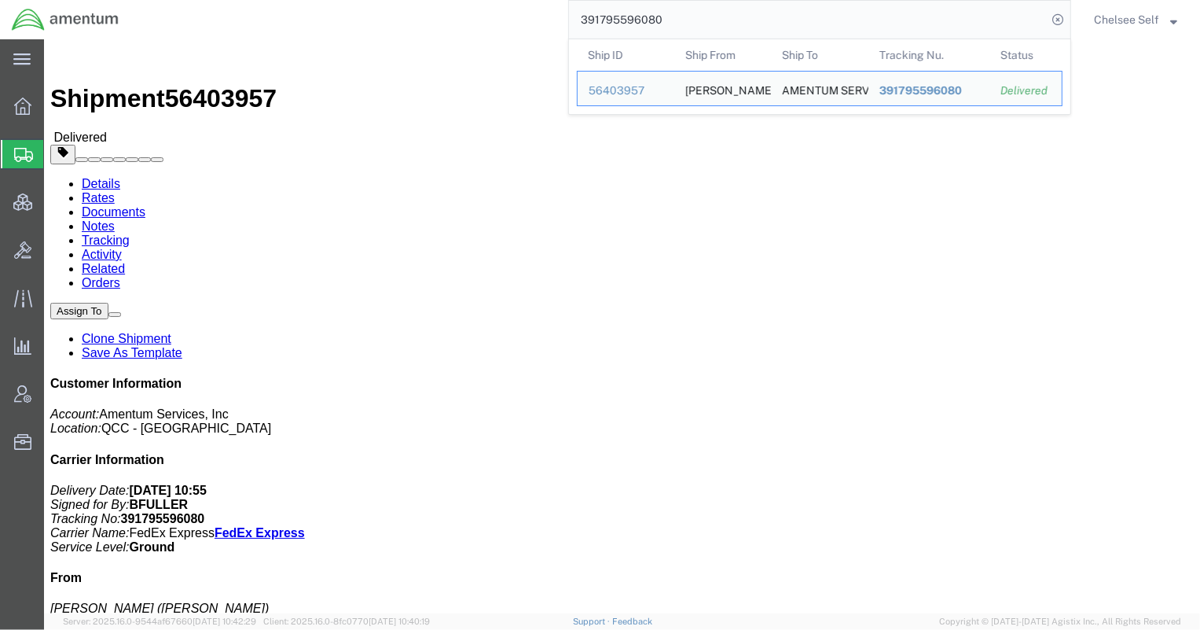
click div "Ship From [PERSON_NAME] ([PERSON_NAME]) [STREET_ADDRESS] [STREET_ADDRESS] Ship …"
drag, startPoint x: 731, startPoint y: 25, endPoint x: 491, endPoint y: 11, distance: 240.2
click at [491, 11] on div "391795596080 Ship ID Ship From Ship To Tracking Nu. Status Ship ID 56403957 Shi…" at bounding box center [601, 19] width 941 height 39
paste input "678367222"
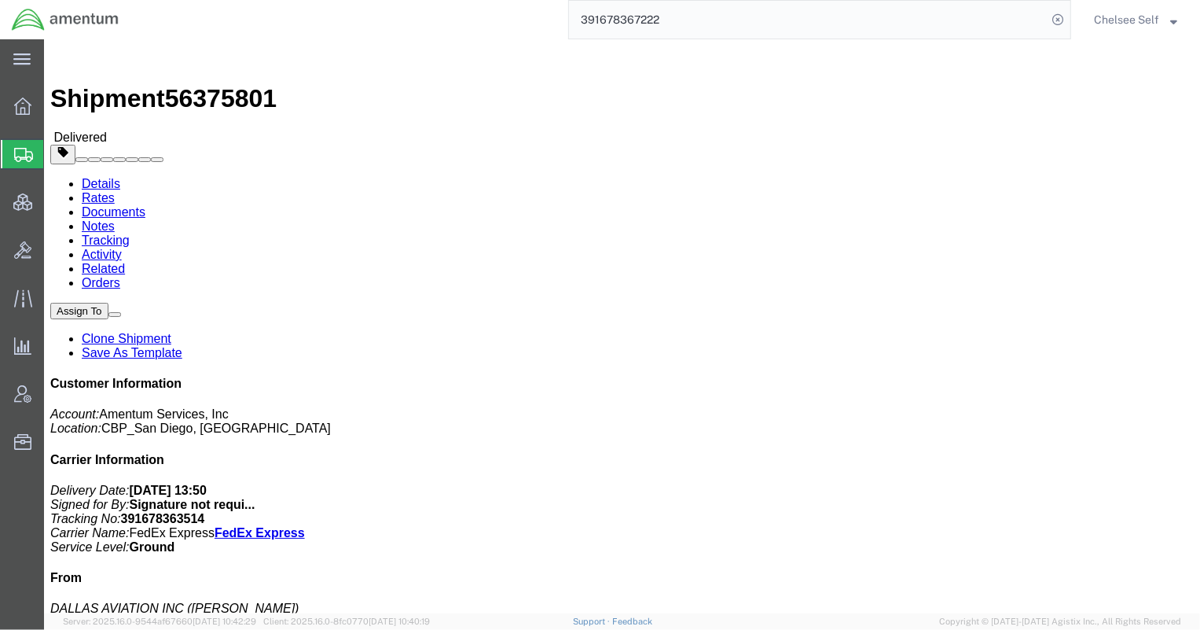
drag, startPoint x: 553, startPoint y: 13, endPoint x: 406, endPoint y: 8, distance: 147.1
click at [406, 8] on div "391678367222" at bounding box center [601, 19] width 941 height 39
paste input "459625092254"
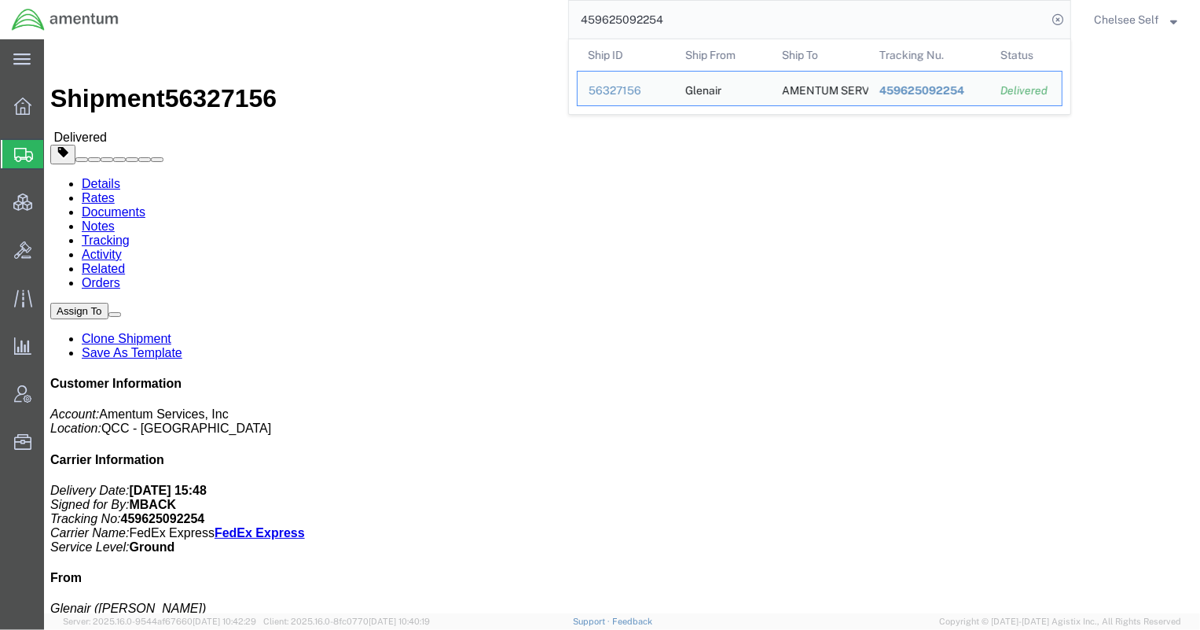
drag, startPoint x: 715, startPoint y: 18, endPoint x: 483, endPoint y: 9, distance: 232.9
click at [483, 9] on div "459625092254 Ship ID Ship From Ship To Tracking Nu. Status Ship ID 56327156 Shi…" at bounding box center [601, 19] width 941 height 39
paste input "390167183281"
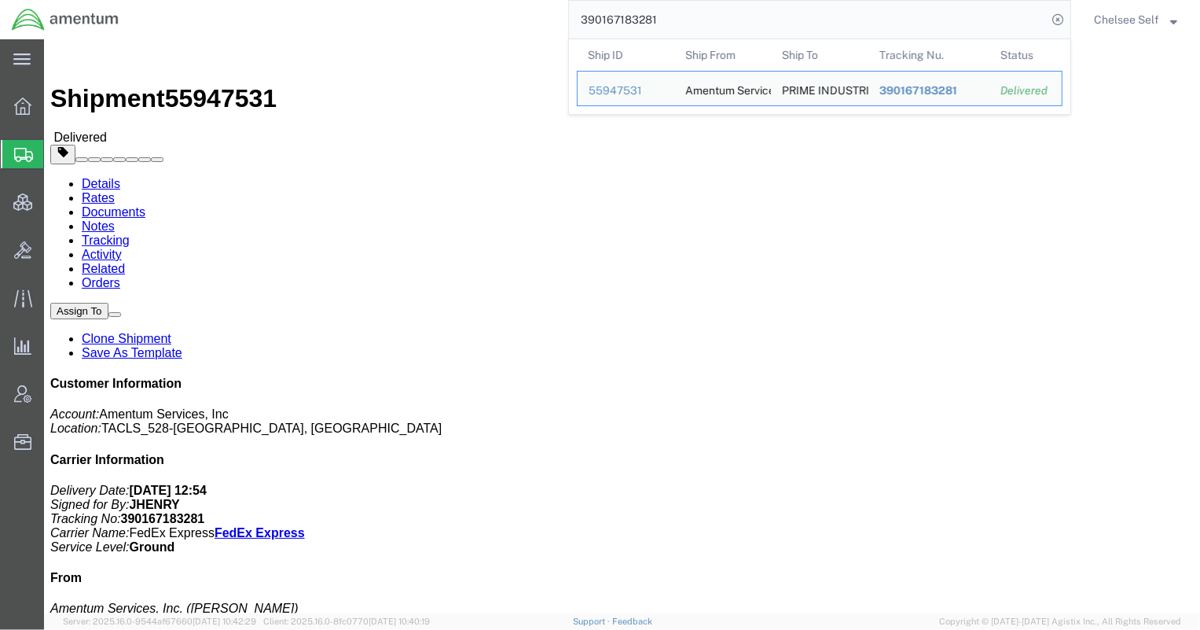
drag, startPoint x: 665, startPoint y: 23, endPoint x: 364, endPoint y: 10, distance: 301.4
click at [368, 10] on div "390167183281 Ship ID Ship From Ship To Tracking Nu. Status Ship ID 55947531 Shi…" at bounding box center [601, 19] width 941 height 39
paste input "1426825890"
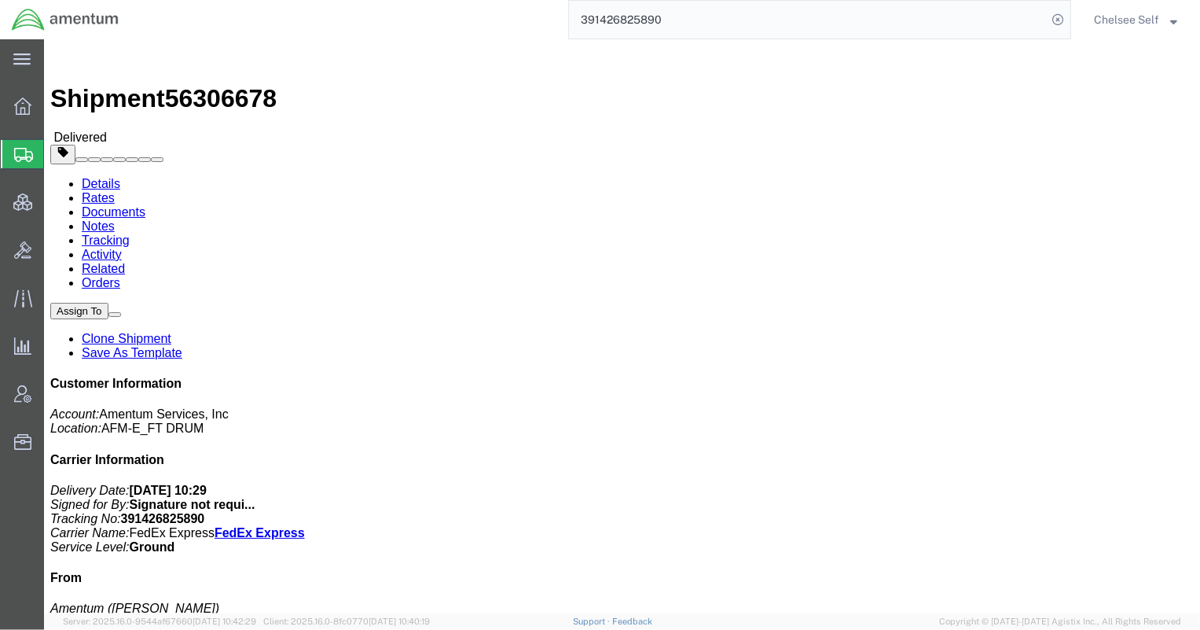
drag, startPoint x: 645, startPoint y: 204, endPoint x: 822, endPoint y: 199, distance: 177.0
click p "Shipment Id Number: 56306678 Project Number: 4998.R.1521.AN.AN.0D.WPNT.00 Custo…"
copy b "4998.R.1521.AN.AN.0D.WPNT.00"
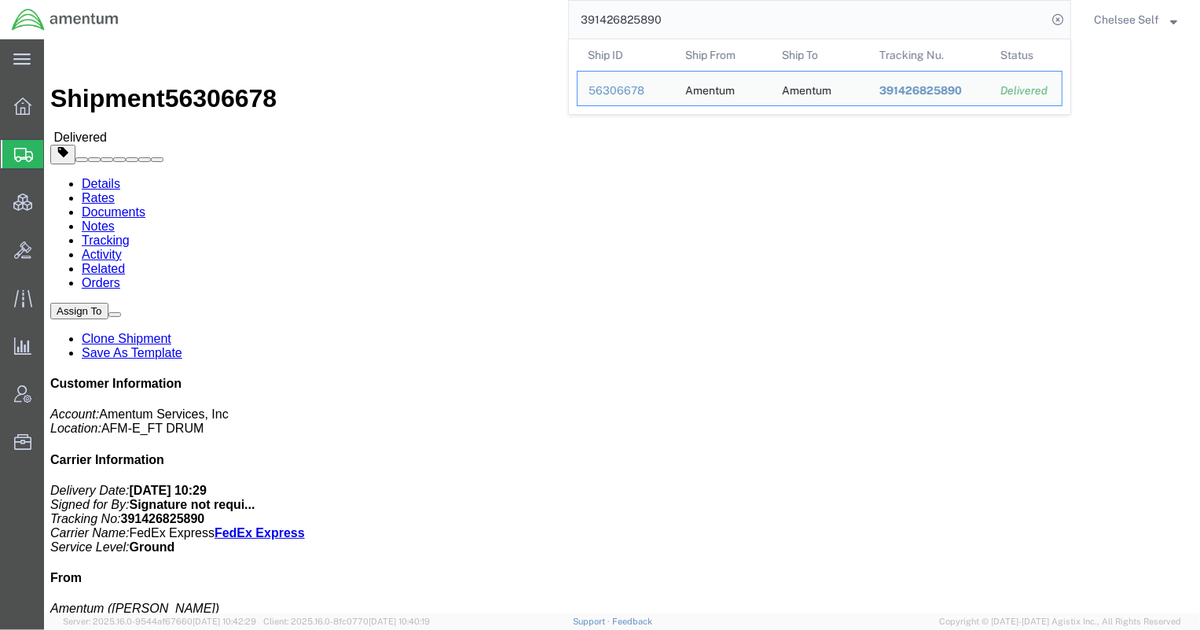
drag, startPoint x: 679, startPoint y: 26, endPoint x: 487, endPoint y: 20, distance: 192.7
click at [487, 20] on div "391426825890 Ship ID Ship From Ship To Tracking Nu. Status Ship ID 56306678 Shi…" at bounding box center [601, 19] width 941 height 39
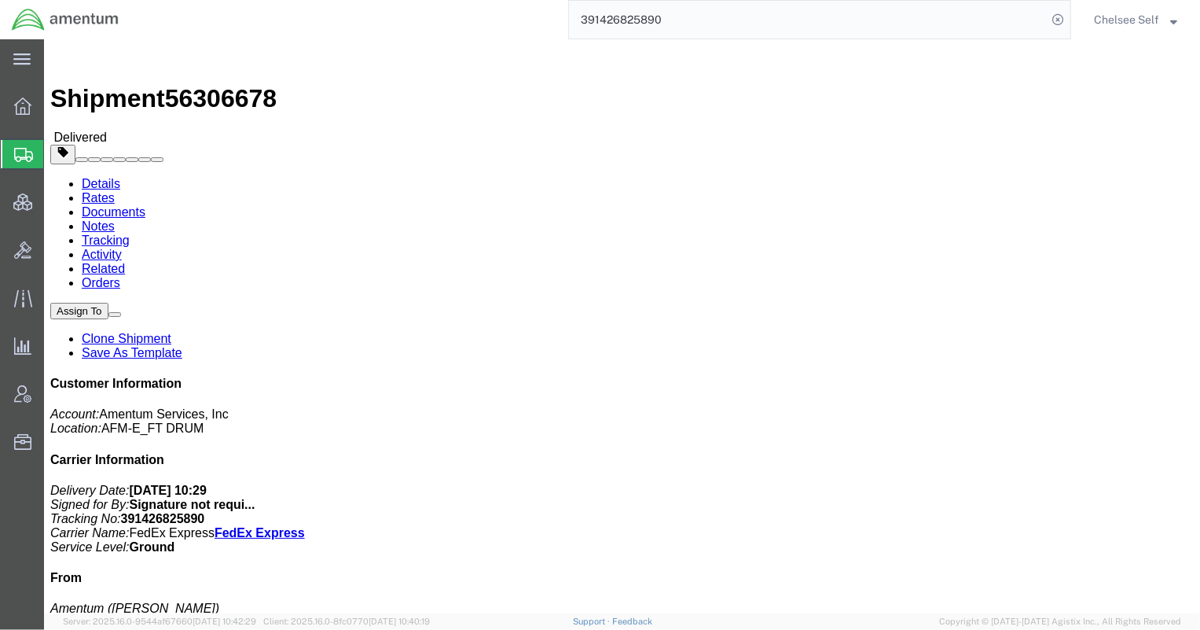
paste input "595961654"
type input "391595961654"
drag, startPoint x: 727, startPoint y: 167, endPoint x: 806, endPoint y: 166, distance: 78.6
click p "Purchase Order: 1-PMS00290 Shipment Id Number: 56348065"
copy b "1-PMS00290"
